Goal: Task Accomplishment & Management: Book appointment/travel/reservation

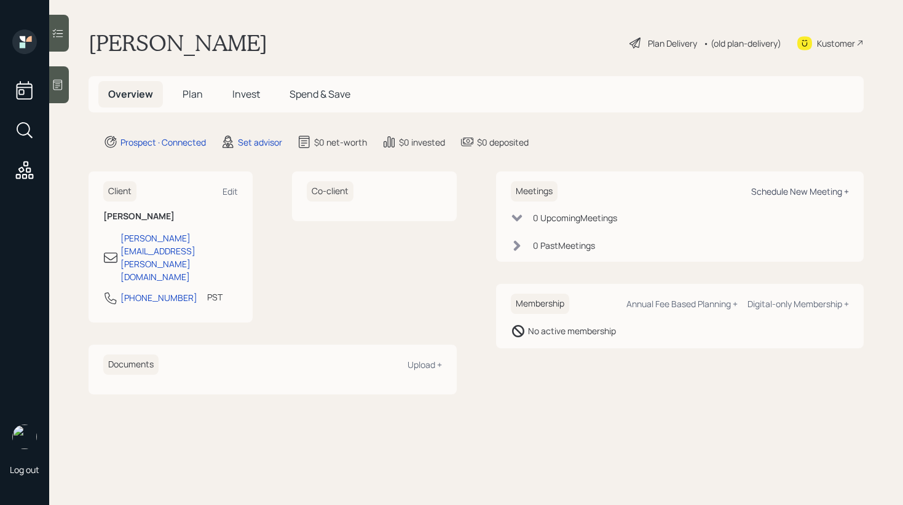
click at [793, 192] on div "Schedule New Meeting +" at bounding box center [800, 192] width 98 height 12
select select "round-[PERSON_NAME]"
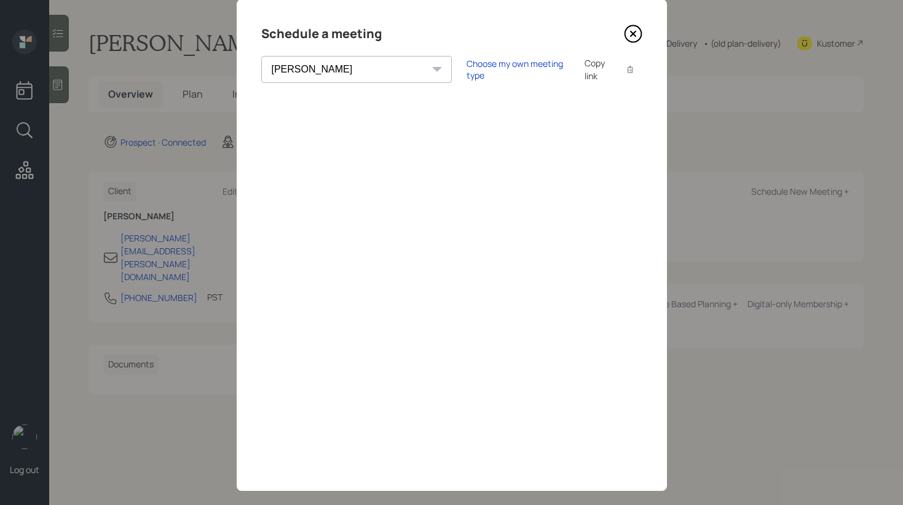
scroll to position [26, 0]
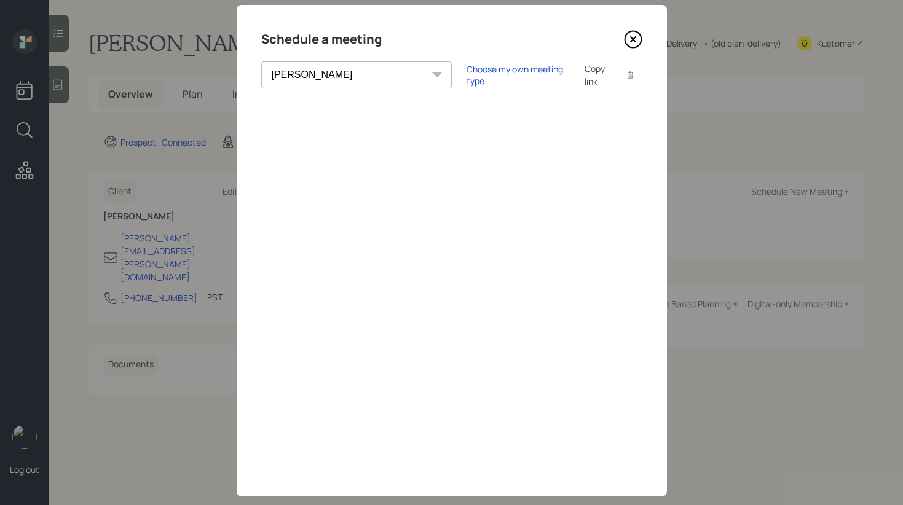
click at [632, 36] on icon at bounding box center [633, 39] width 18 height 18
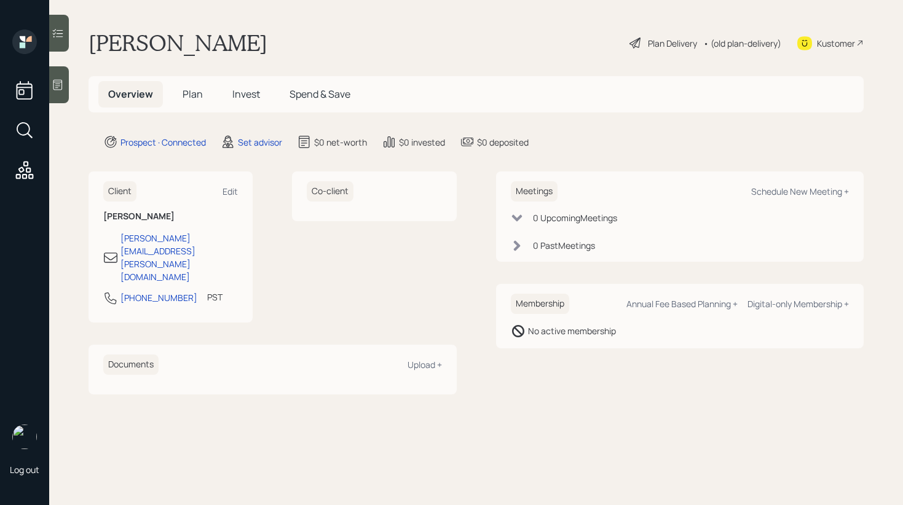
click at [65, 96] on div at bounding box center [59, 84] width 20 height 37
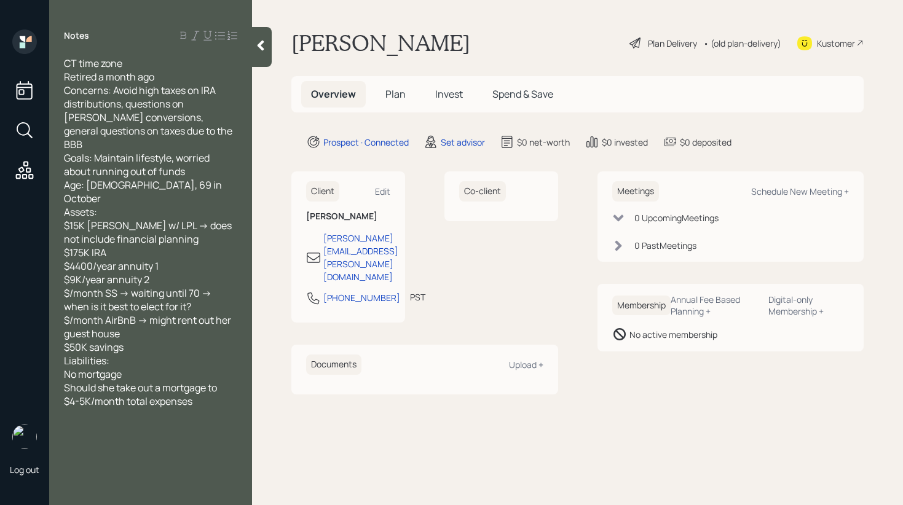
click at [268, 47] on div at bounding box center [262, 47] width 20 height 40
